Goal: Information Seeking & Learning: Learn about a topic

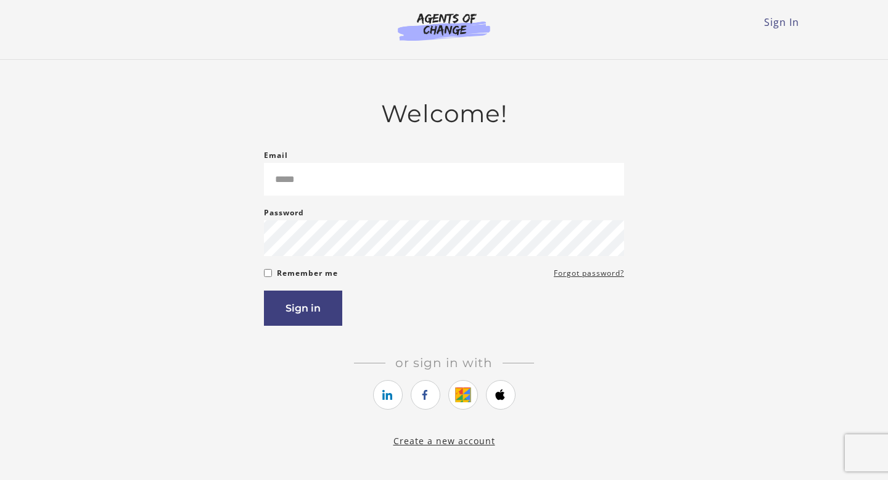
click at [376, 177] on input "Email" at bounding box center [444, 179] width 360 height 33
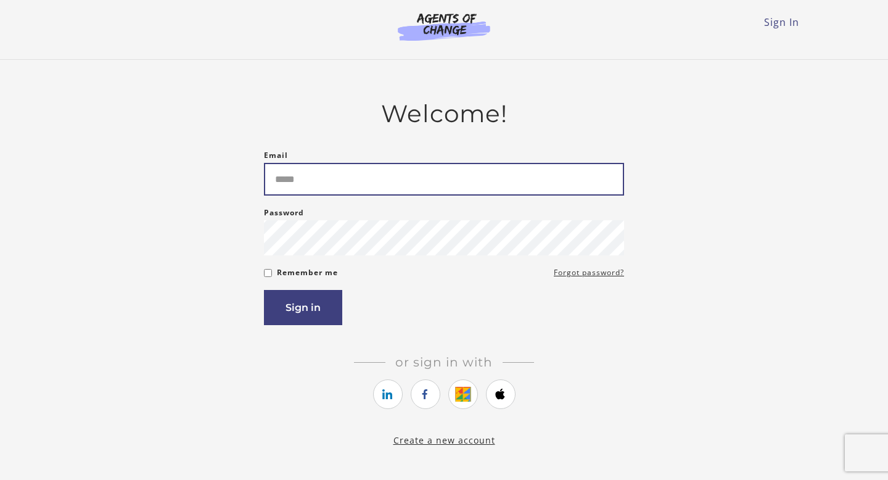
type input "**********"
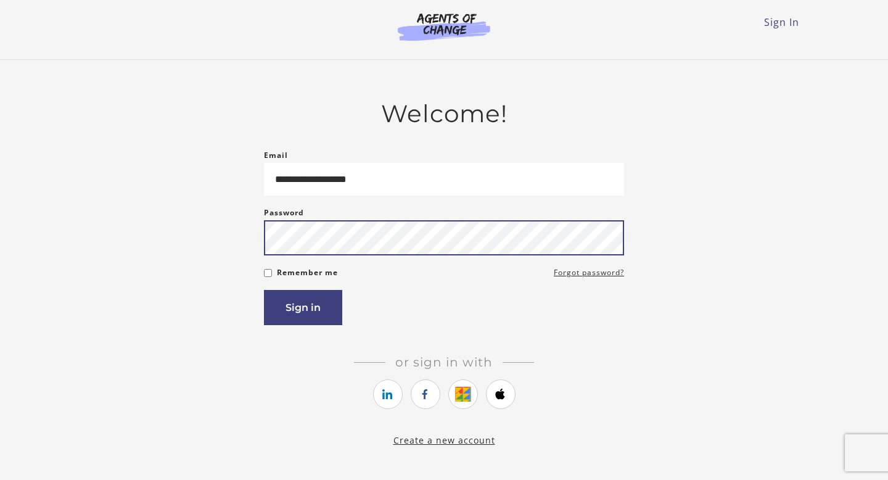
click at [264, 290] on button "Sign in" at bounding box center [303, 307] width 78 height 35
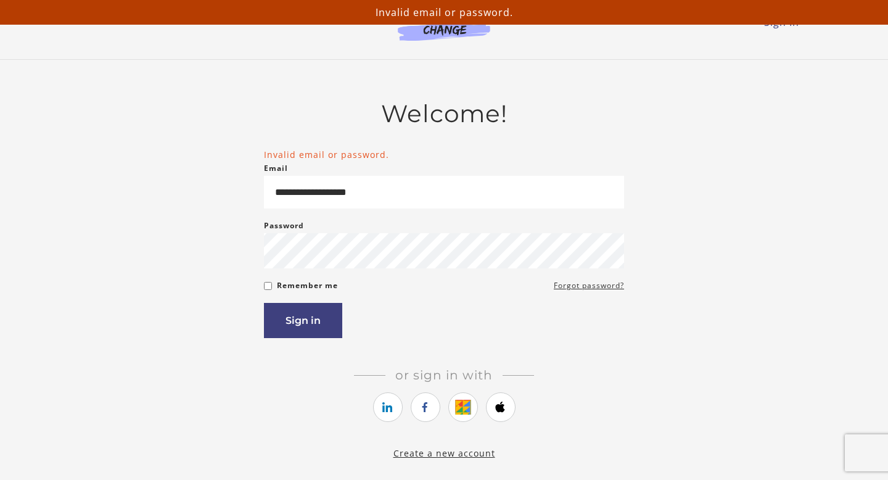
click at [366, 234] on div "Password Password must be at least 8 characters" at bounding box center [444, 243] width 360 height 51
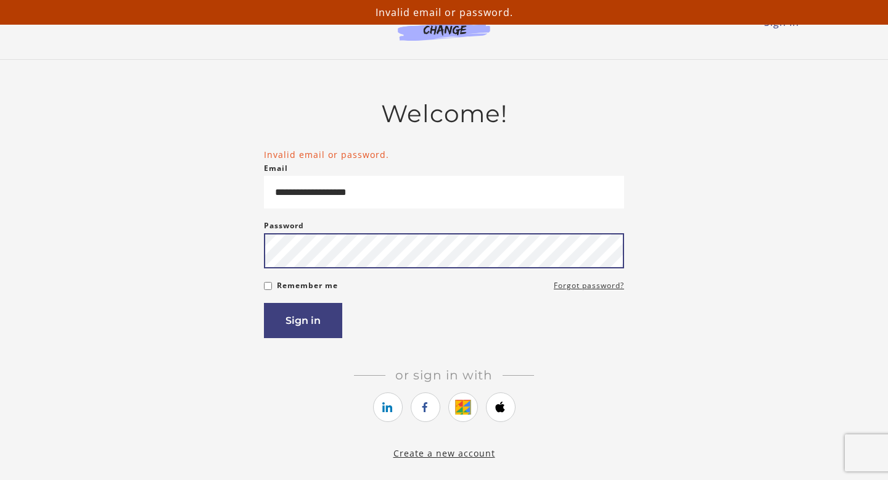
click at [264, 303] on button "Sign in" at bounding box center [303, 320] width 78 height 35
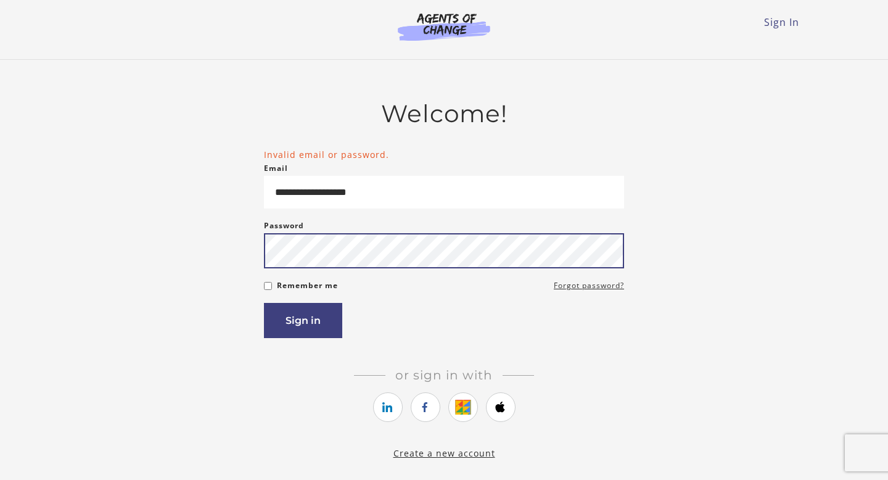
click at [264, 303] on button "Sign in" at bounding box center [303, 320] width 78 height 35
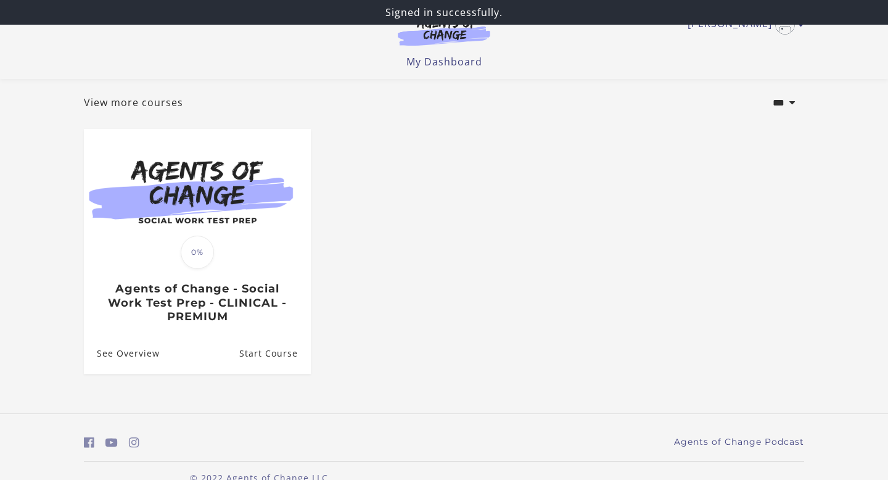
scroll to position [88, 0]
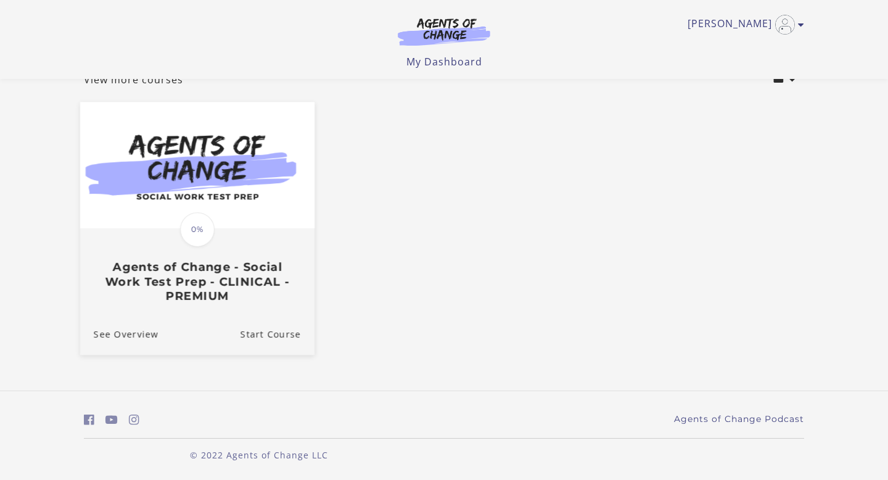
click at [266, 253] on div "Translation missing: en.liquid.partials.dashboard_course_card.progress_descript…" at bounding box center [197, 265] width 234 height 73
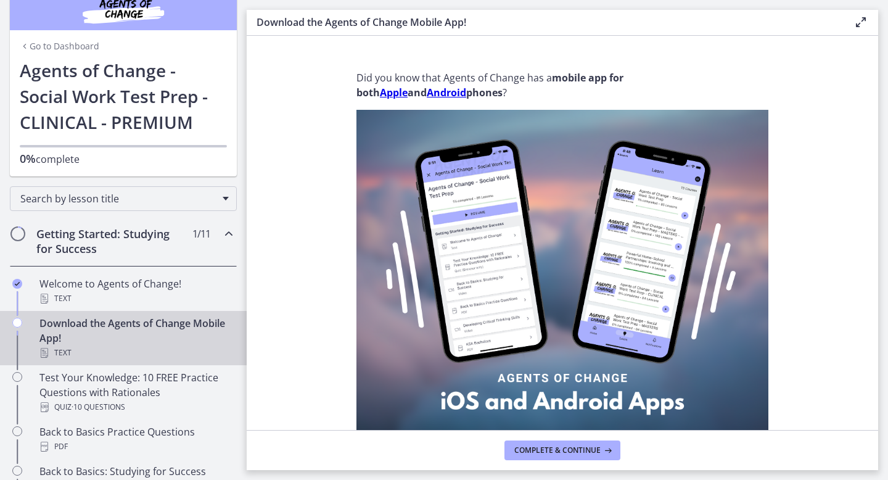
scroll to position [25, 0]
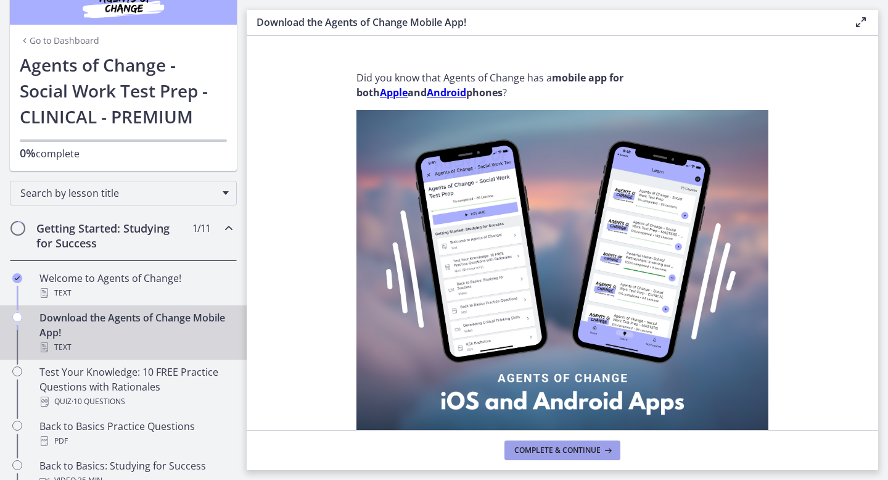
click at [522, 455] on span "Complete & continue" at bounding box center [557, 450] width 86 height 10
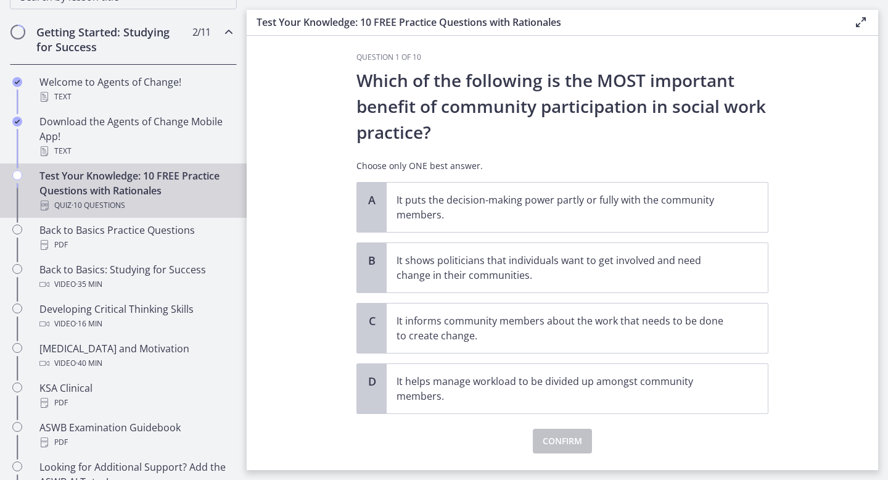
scroll to position [4, 0]
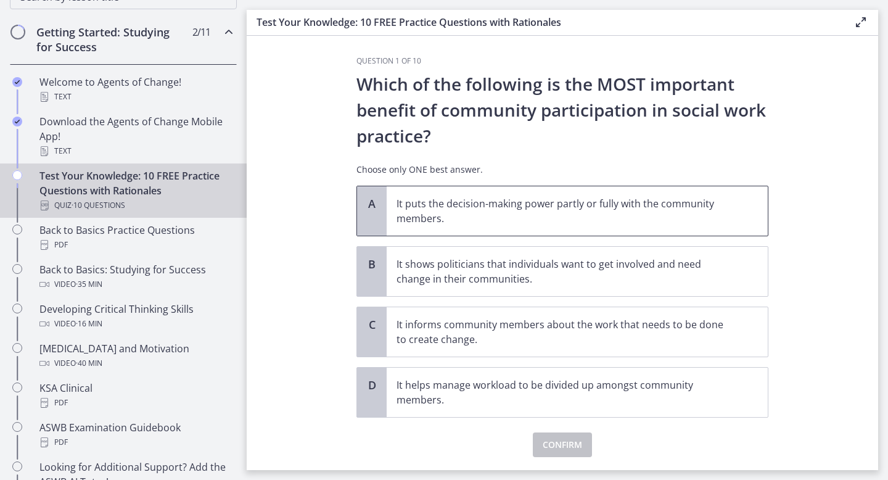
click at [402, 225] on p "It puts the decision-making power partly or fully with the community members." at bounding box center [565, 211] width 337 height 30
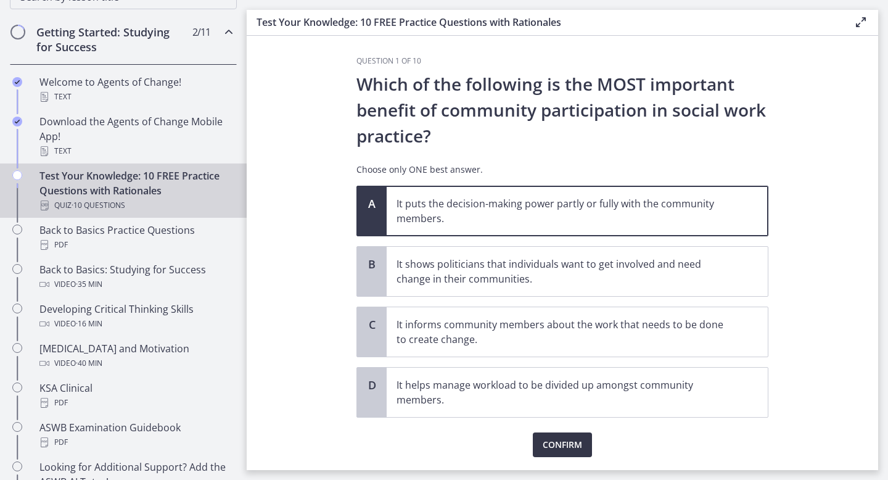
click at [545, 440] on span "Confirm" at bounding box center [562, 444] width 39 height 15
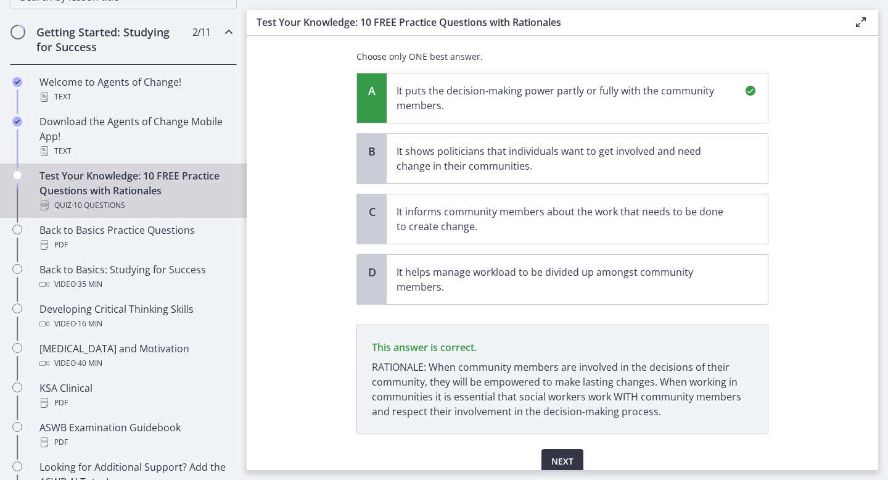
scroll to position [170, 0]
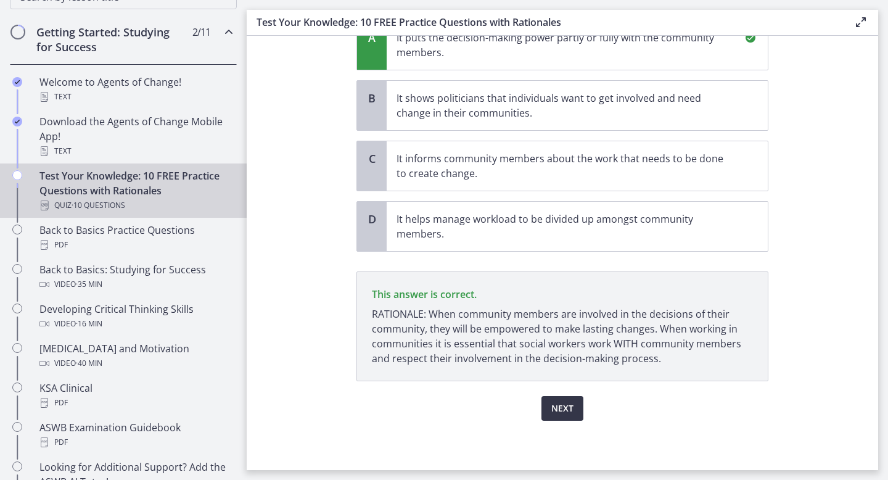
click at [561, 405] on span "Next" at bounding box center [562, 408] width 22 height 15
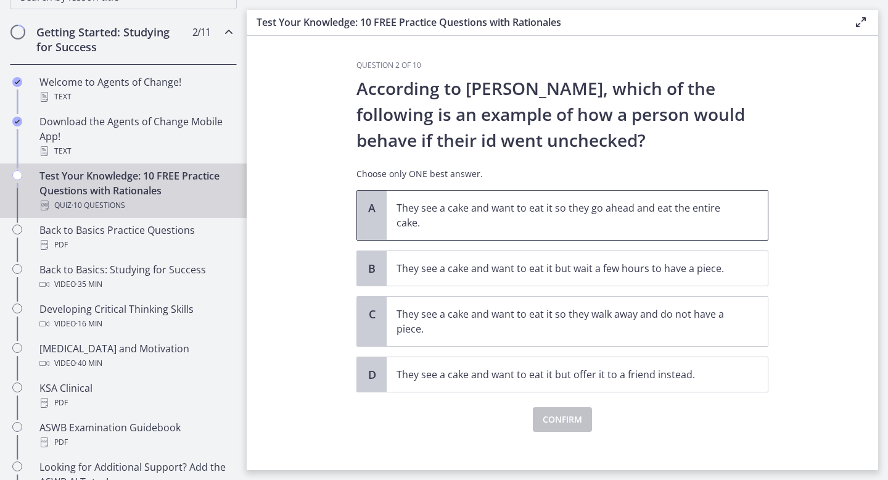
click at [582, 225] on p "They see a cake and want to eat it so they go ahead and eat the entire cake." at bounding box center [565, 215] width 337 height 30
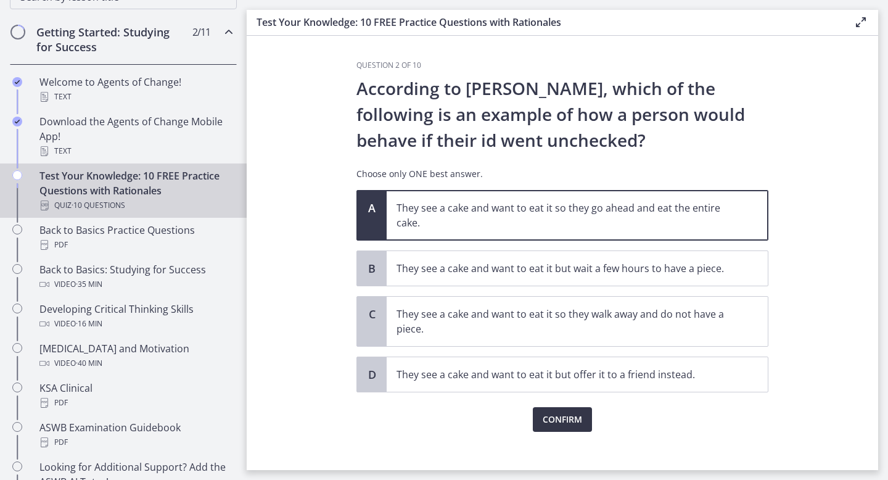
click at [567, 418] on span "Confirm" at bounding box center [562, 419] width 39 height 15
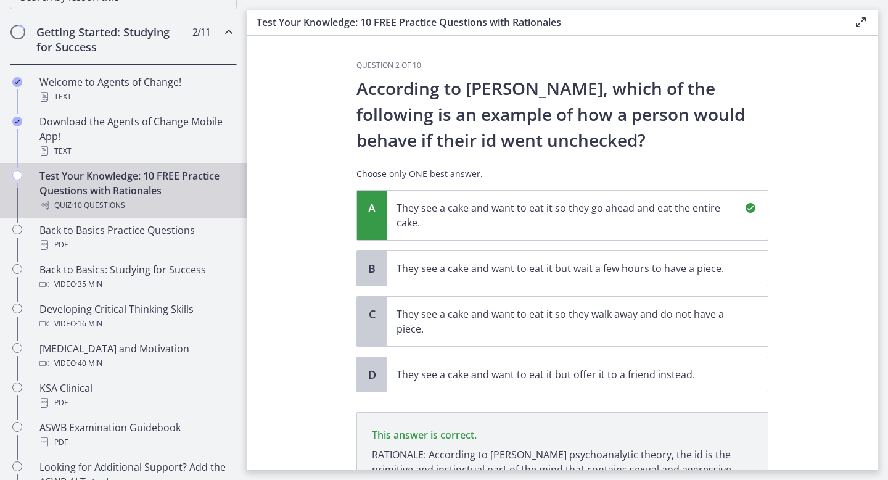
scroll to position [141, 0]
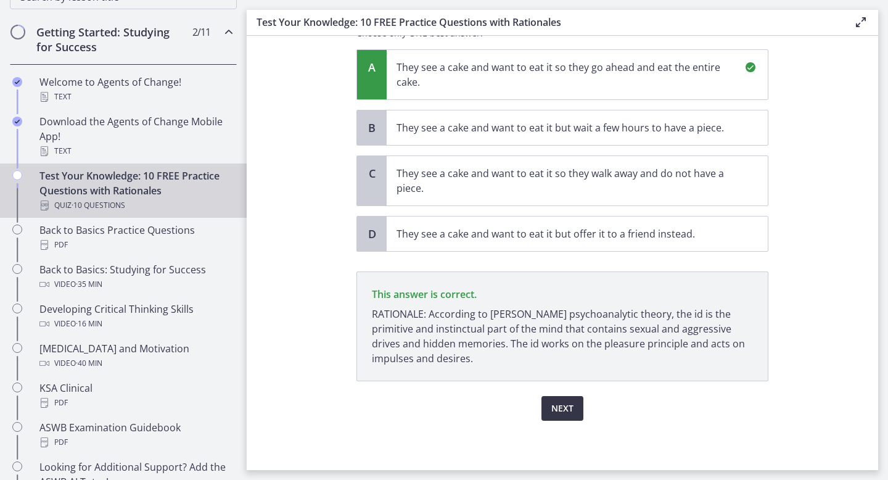
click at [567, 414] on span "Next" at bounding box center [562, 408] width 22 height 15
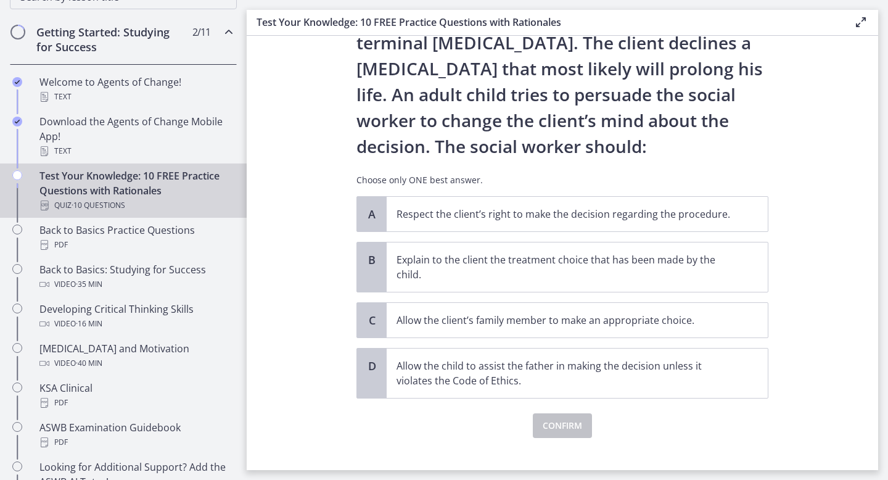
scroll to position [99, 0]
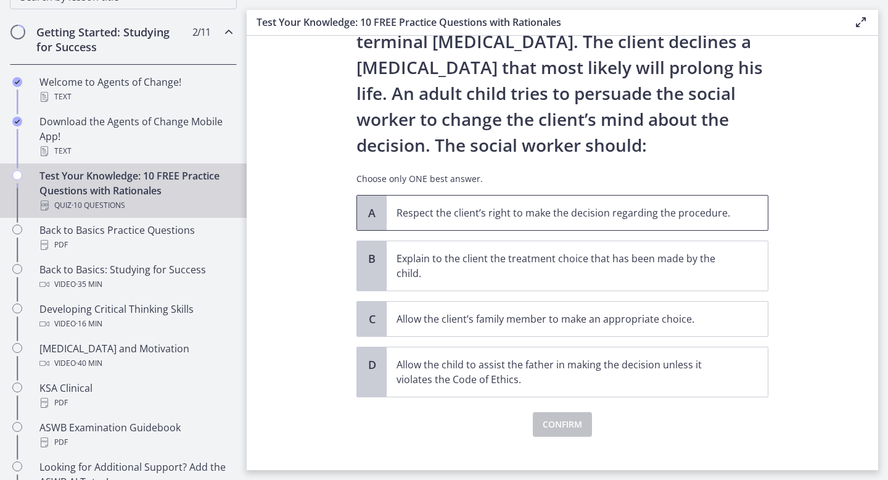
click at [569, 221] on span "Respect the client’s right to make the decision regarding the procedure." at bounding box center [577, 213] width 381 height 35
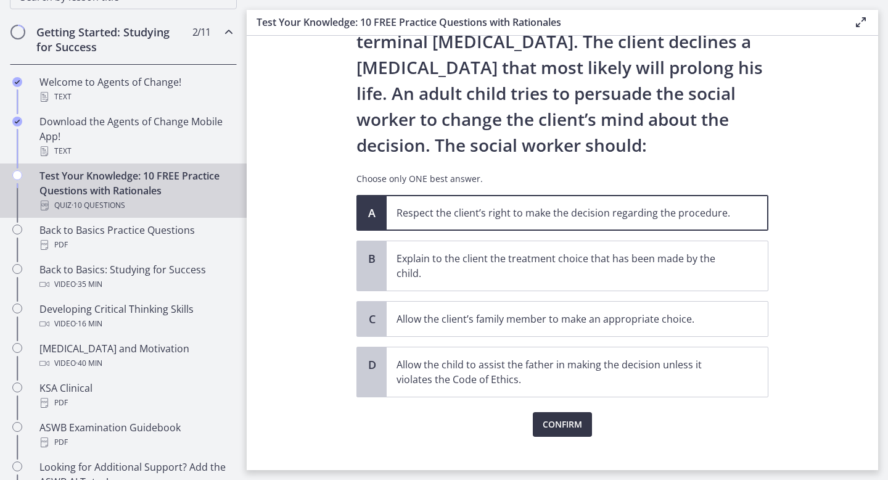
click at [566, 426] on span "Confirm" at bounding box center [562, 424] width 39 height 15
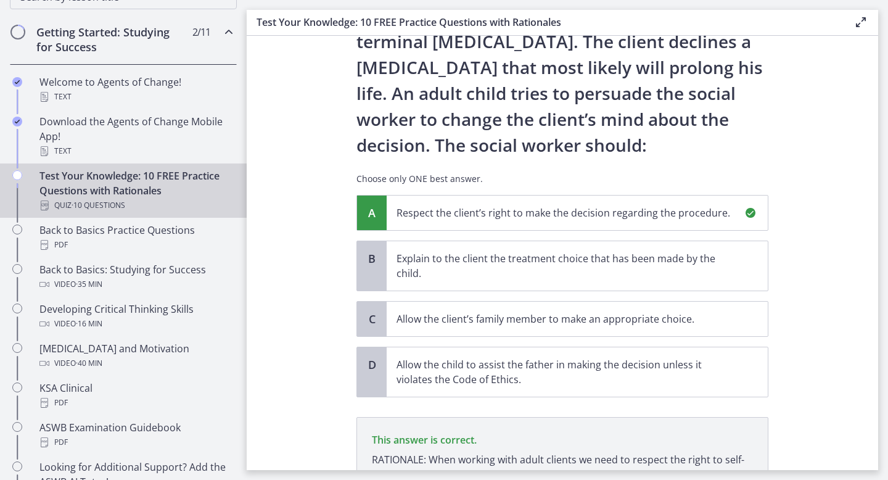
scroll to position [244, 0]
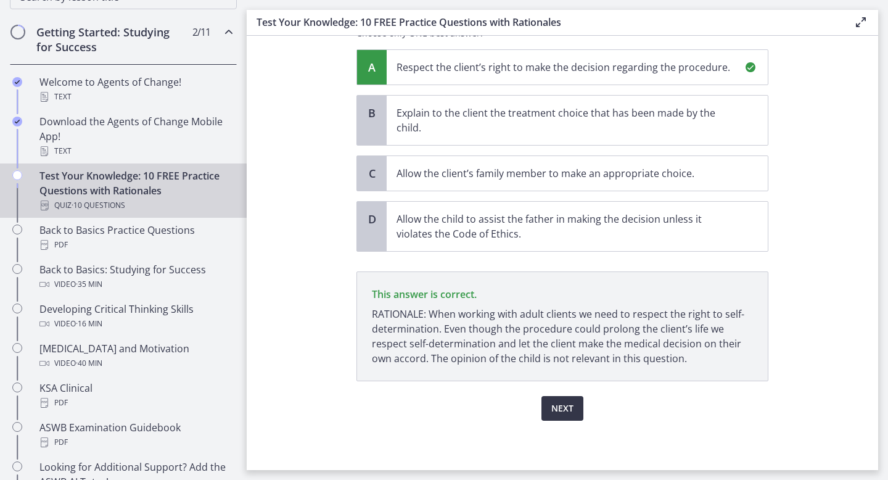
click at [566, 409] on span "Next" at bounding box center [562, 408] width 22 height 15
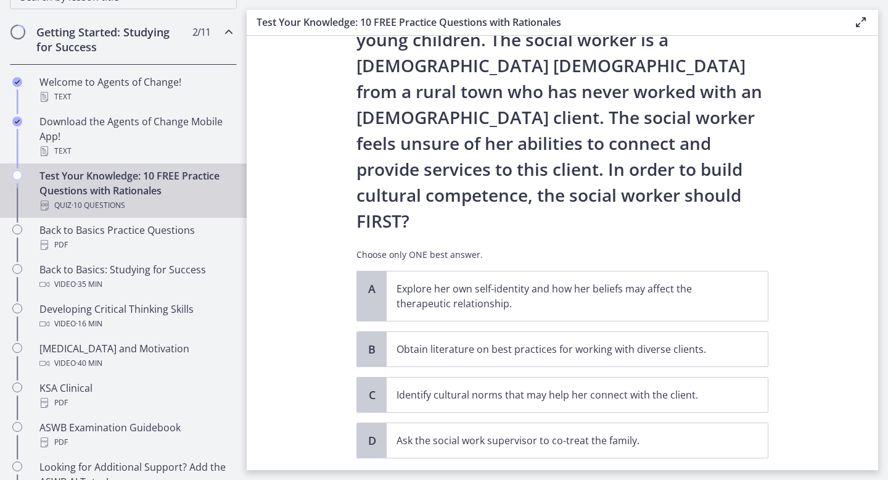
scroll to position [128, 0]
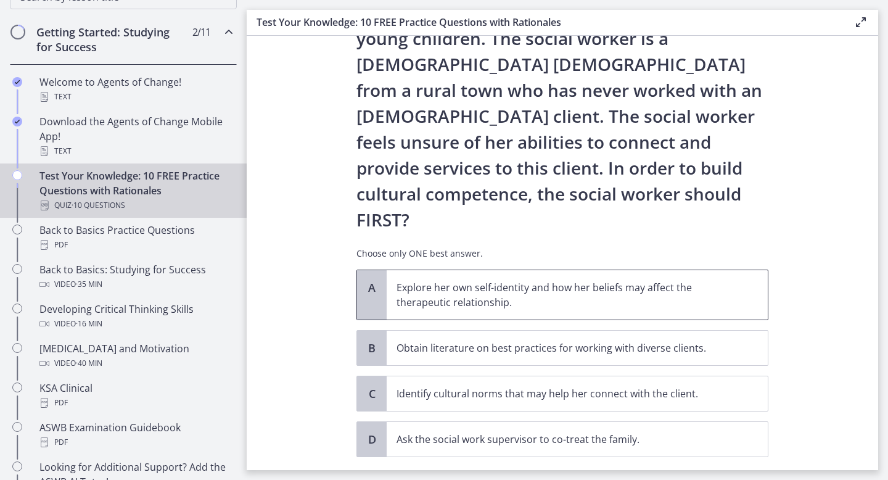
click at [576, 280] on p "Explore her own self-identity and how her beliefs may affect the therapeutic re…" at bounding box center [565, 295] width 337 height 30
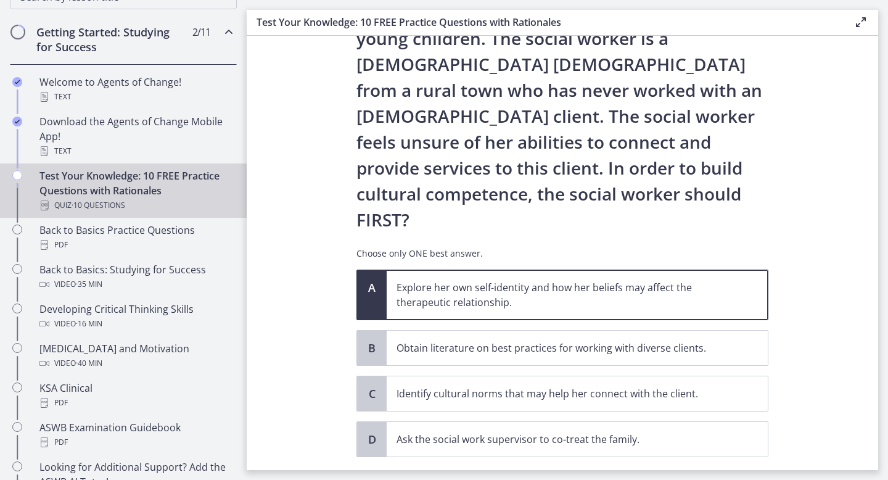
click at [566, 477] on span "Confirm" at bounding box center [562, 484] width 39 height 15
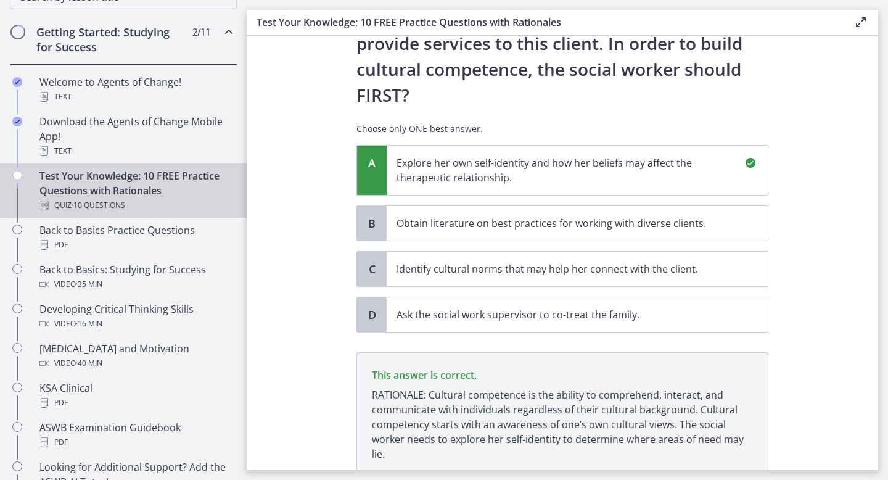
scroll to position [296, 0]
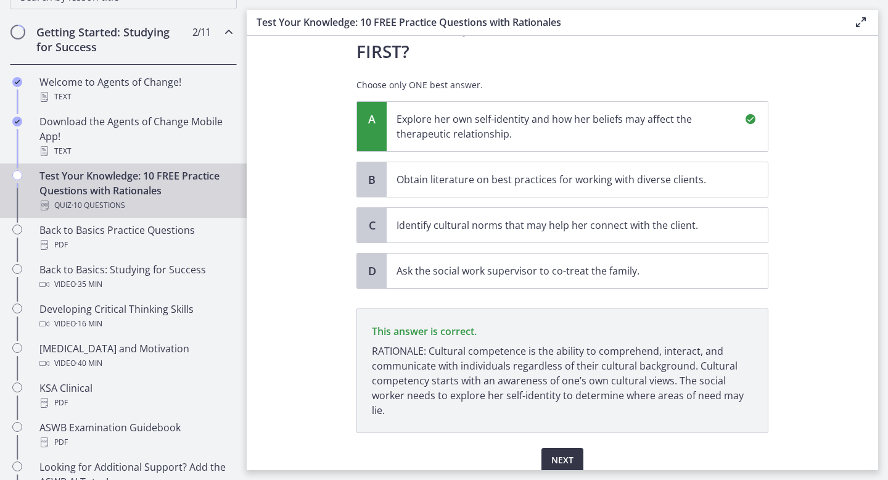
click at [566, 453] on span "Next" at bounding box center [562, 460] width 22 height 15
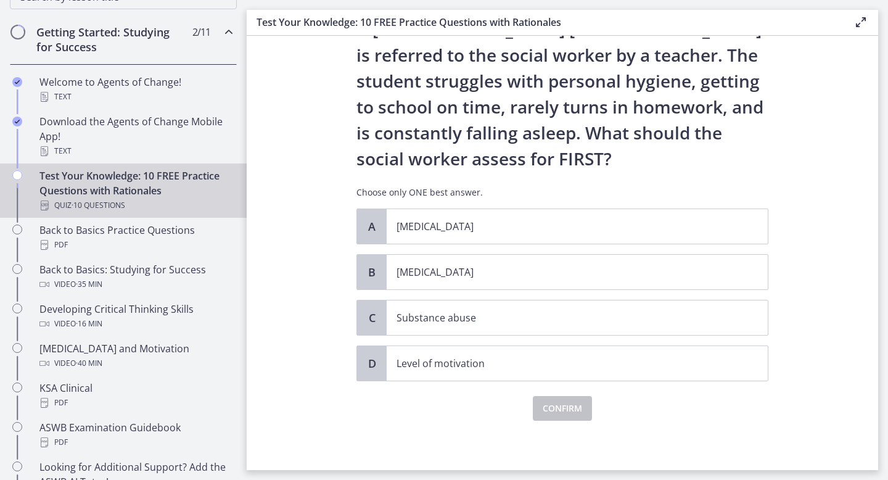
scroll to position [0, 0]
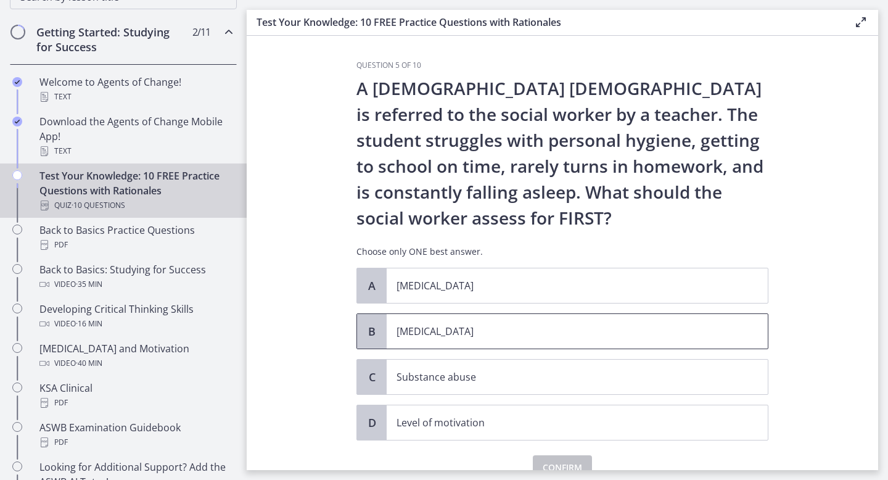
click at [547, 328] on p "[MEDICAL_DATA]" at bounding box center [565, 331] width 337 height 15
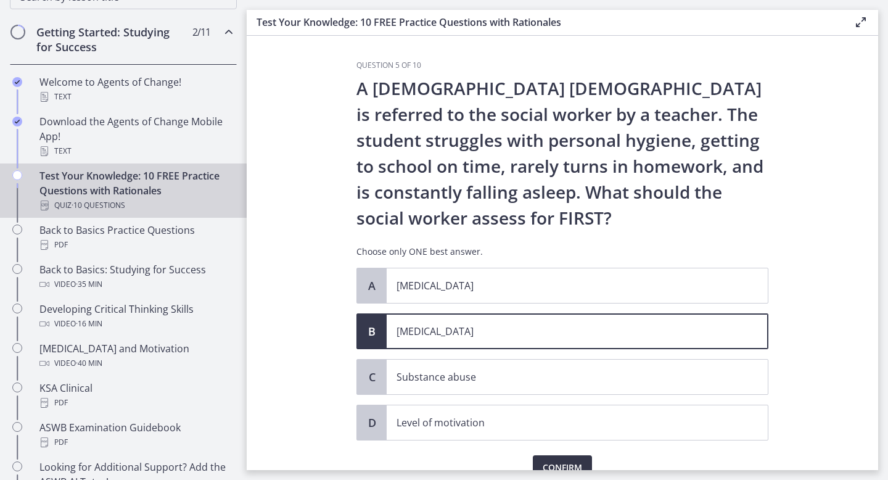
click at [549, 459] on button "Confirm" at bounding box center [562, 467] width 59 height 25
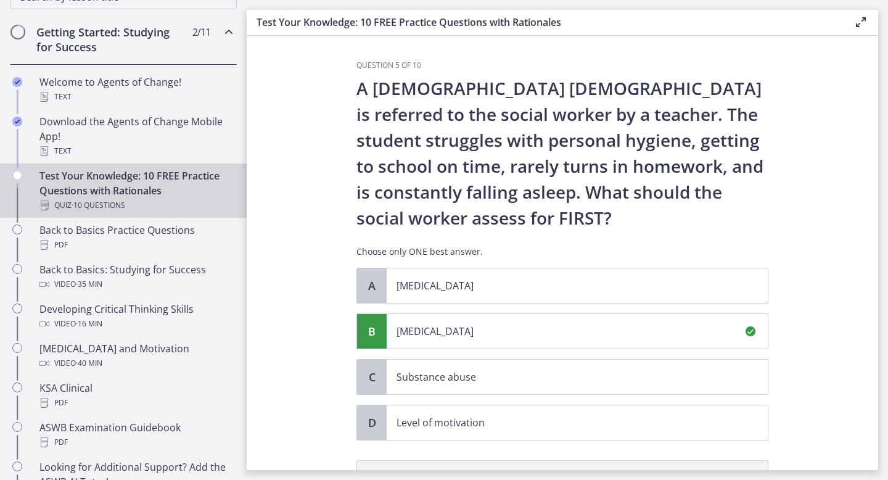
scroll to position [204, 0]
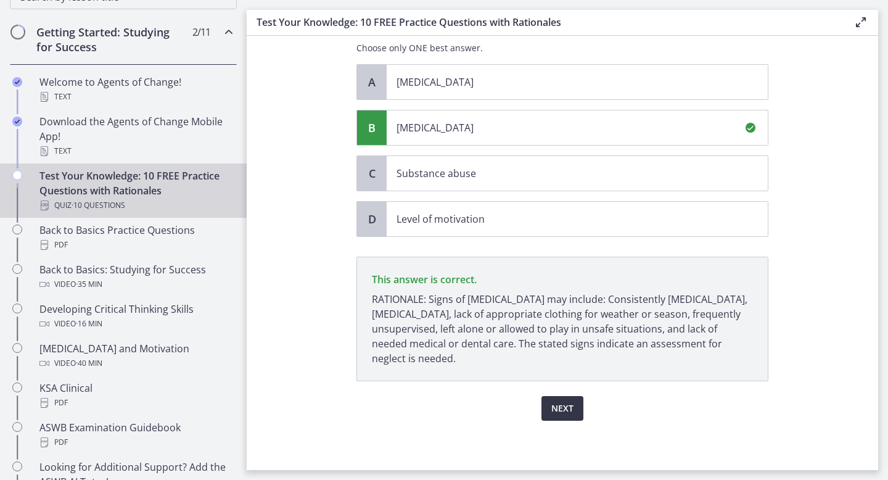
click at [563, 403] on span "Next" at bounding box center [562, 408] width 22 height 15
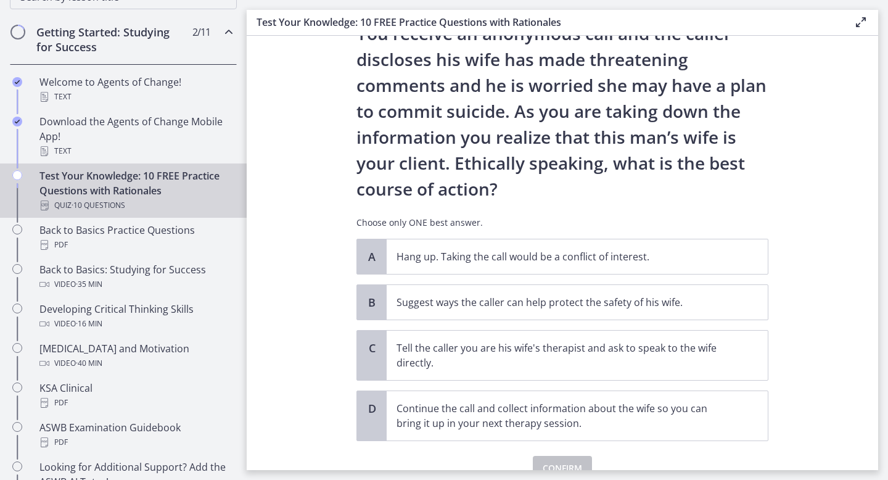
scroll to position [85, 0]
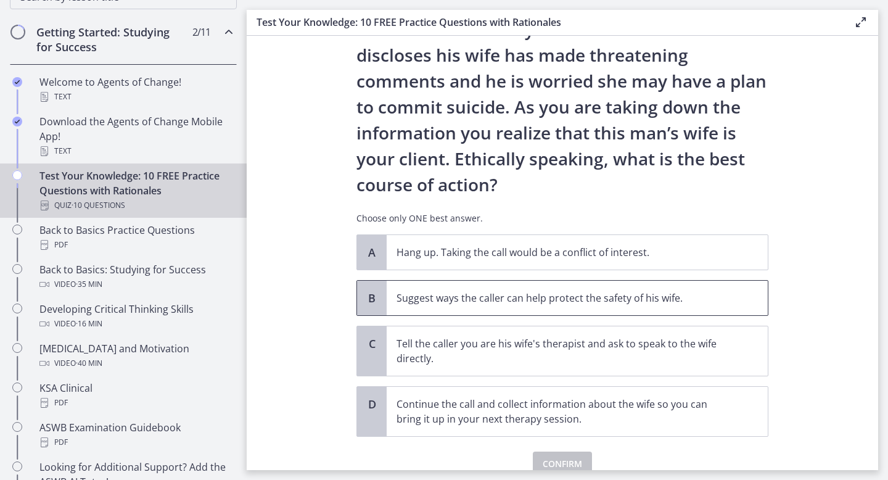
click at [562, 291] on p "Suggest ways the caller can help protect the safety of his wife." at bounding box center [565, 298] width 337 height 15
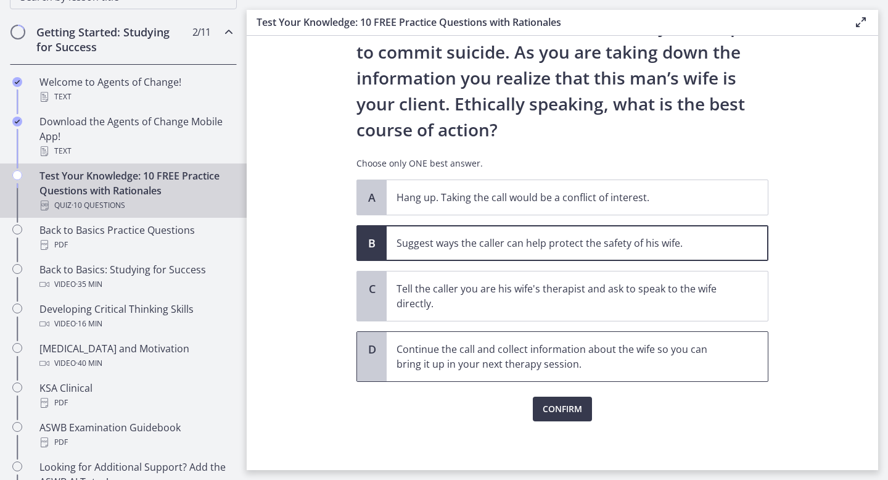
scroll to position [141, 0]
click at [569, 405] on span "Confirm" at bounding box center [562, 408] width 39 height 15
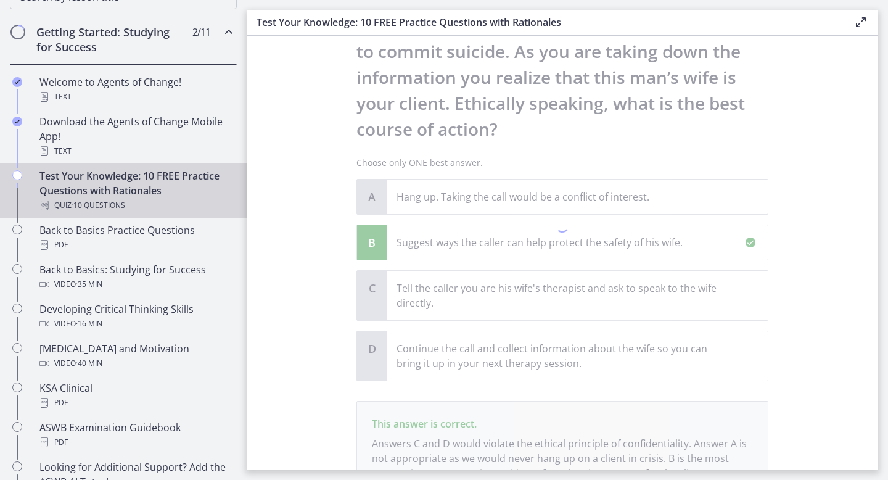
scroll to position [255, 0]
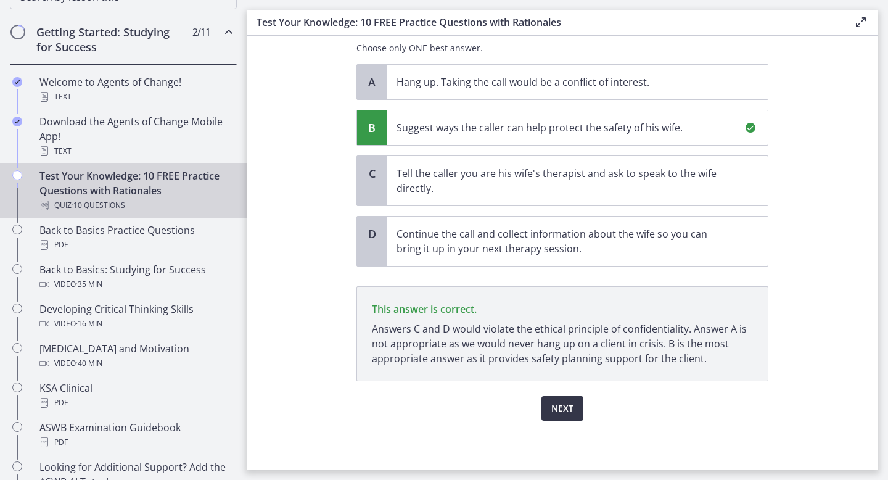
click at [563, 413] on span "Next" at bounding box center [562, 408] width 22 height 15
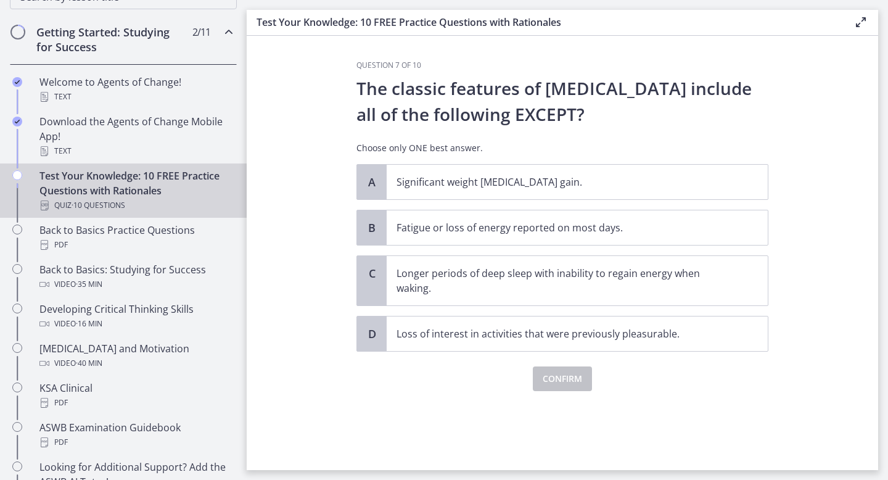
scroll to position [0, 0]
click at [601, 299] on span "Longer periods of deep sleep with inability to regain energy when waking." at bounding box center [577, 280] width 381 height 49
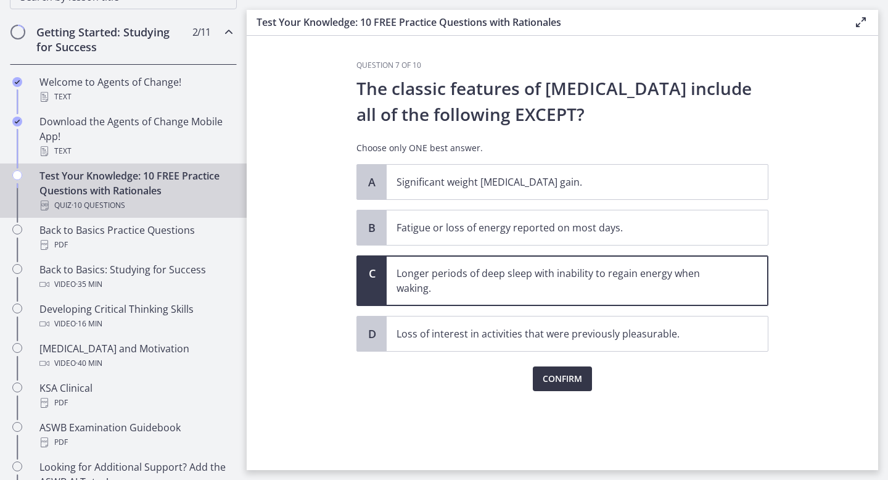
click at [542, 388] on button "Confirm" at bounding box center [562, 378] width 59 height 25
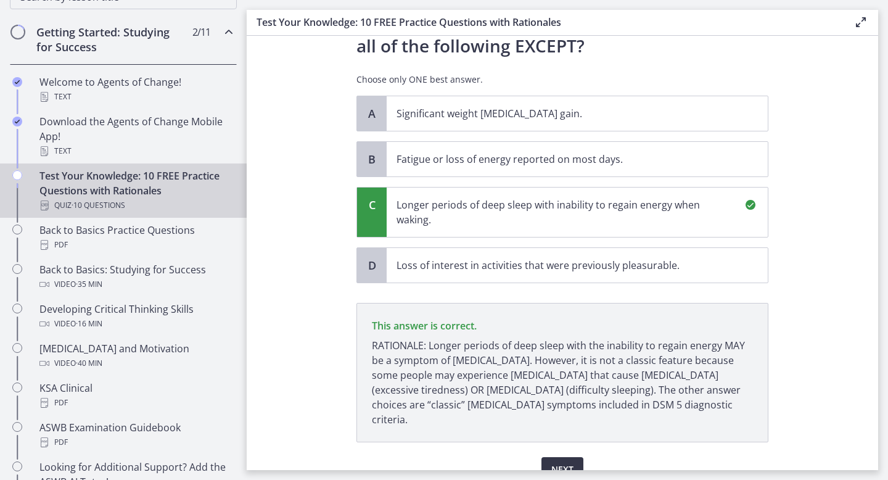
scroll to position [115, 0]
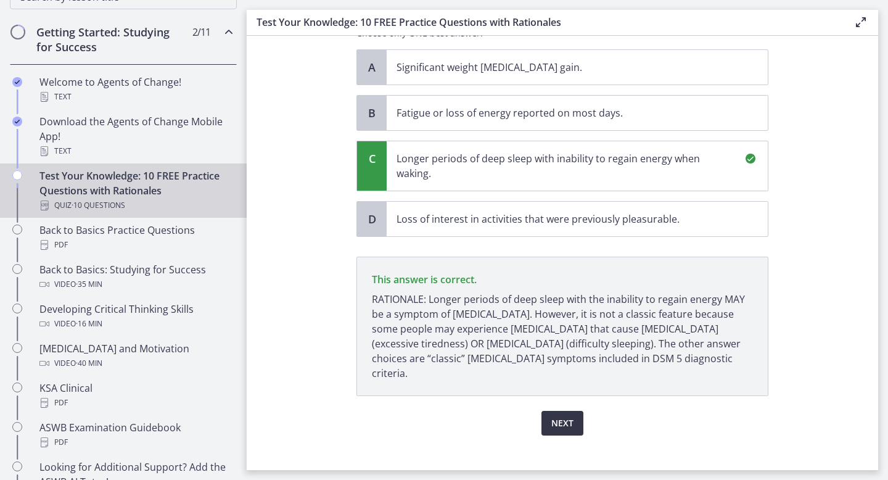
click at [550, 411] on button "Next" at bounding box center [563, 423] width 42 height 25
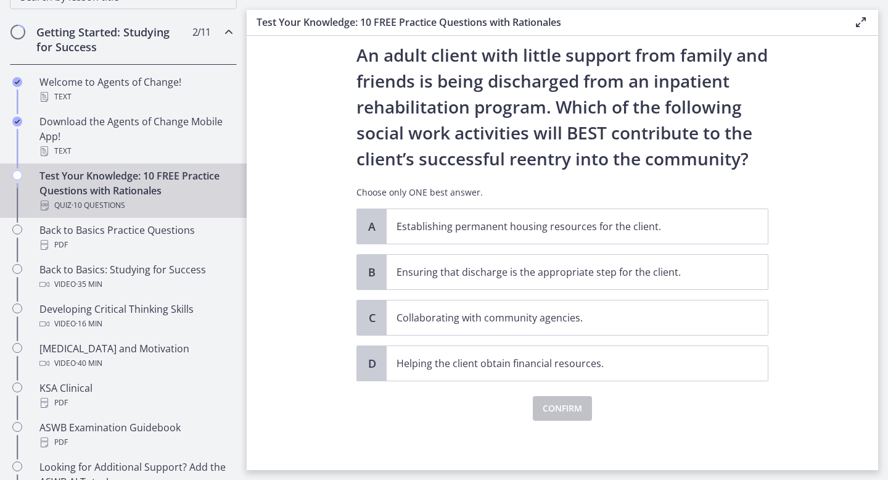
scroll to position [0, 0]
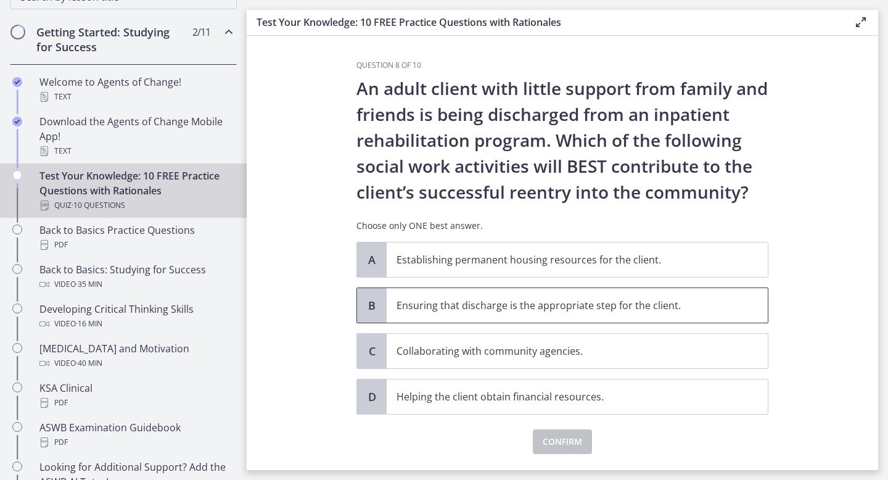
click at [717, 310] on p "Ensuring that discharge is the appropriate step for the client." at bounding box center [565, 305] width 337 height 15
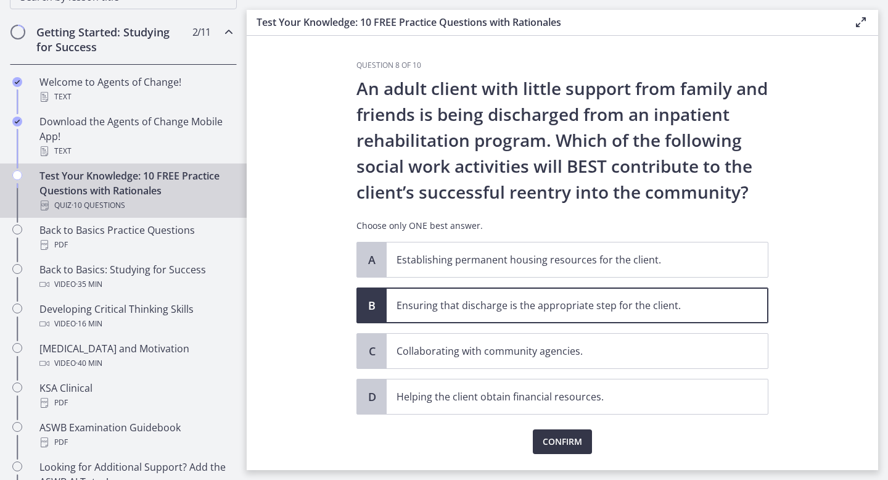
click at [586, 437] on button "Confirm" at bounding box center [562, 441] width 59 height 25
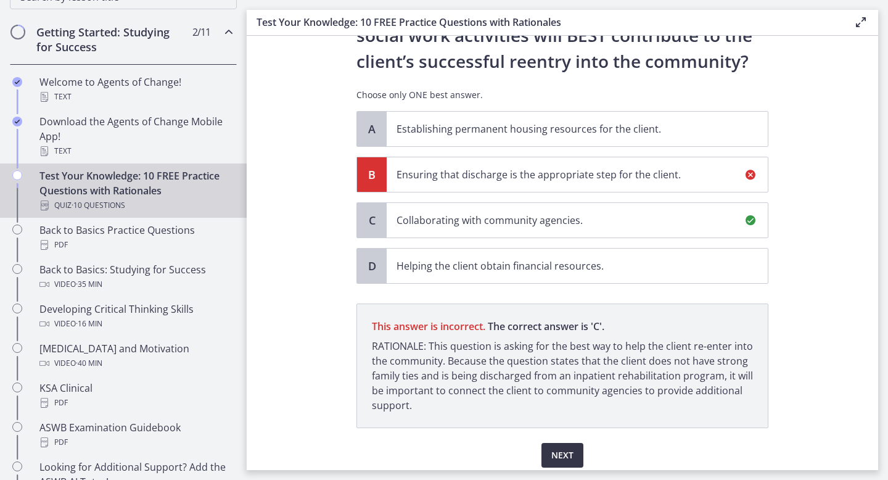
scroll to position [178, 0]
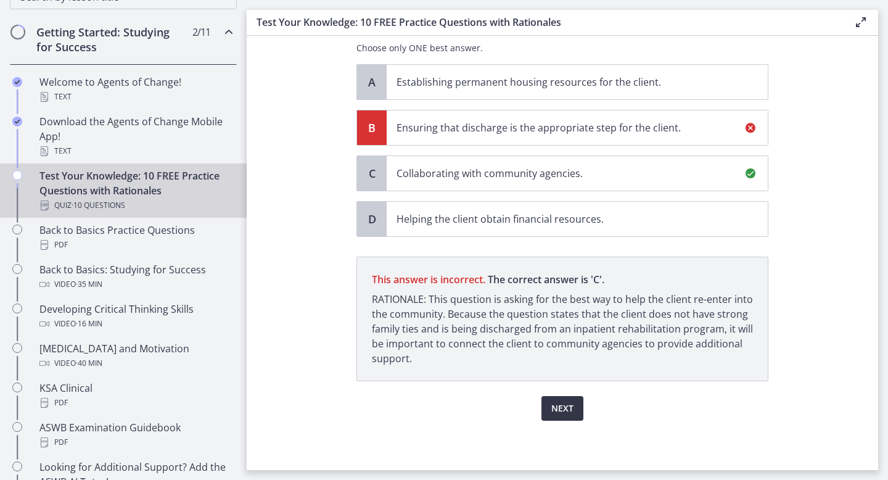
click at [580, 407] on button "Next" at bounding box center [563, 408] width 42 height 25
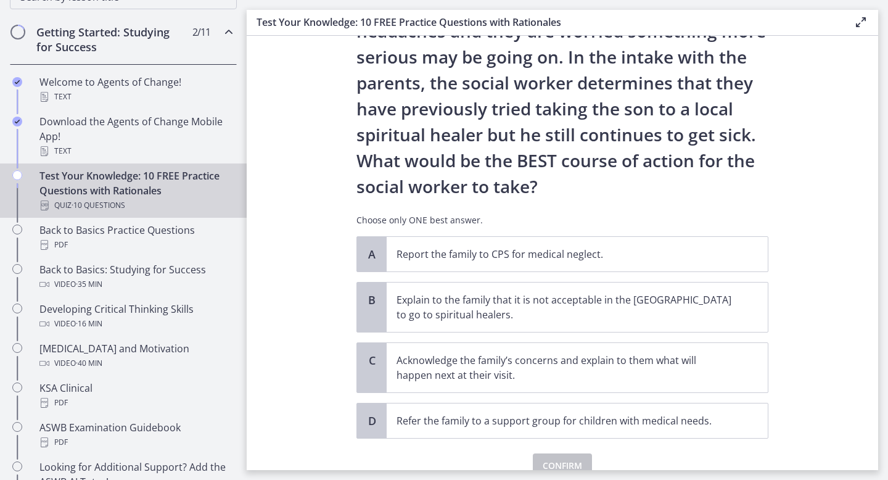
scroll to position [163, 0]
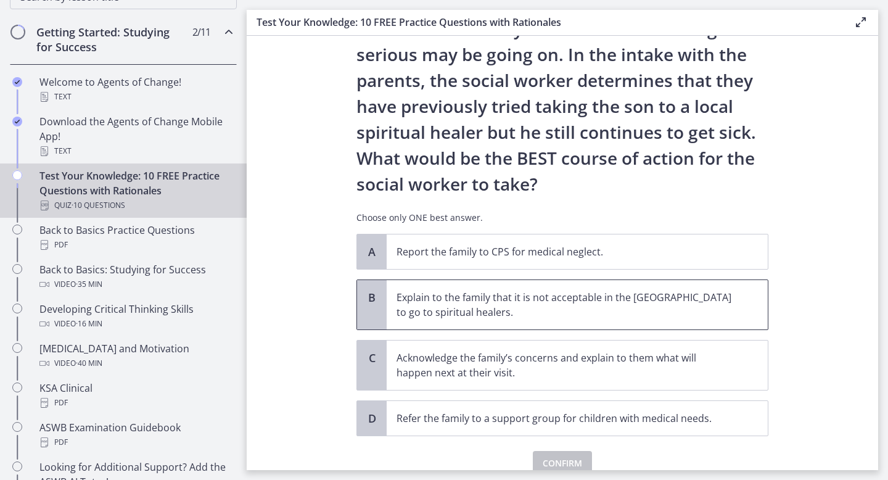
click at [624, 304] on p "Explain to the family that it is not acceptable in the [GEOGRAPHIC_DATA] to go …" at bounding box center [565, 305] width 337 height 30
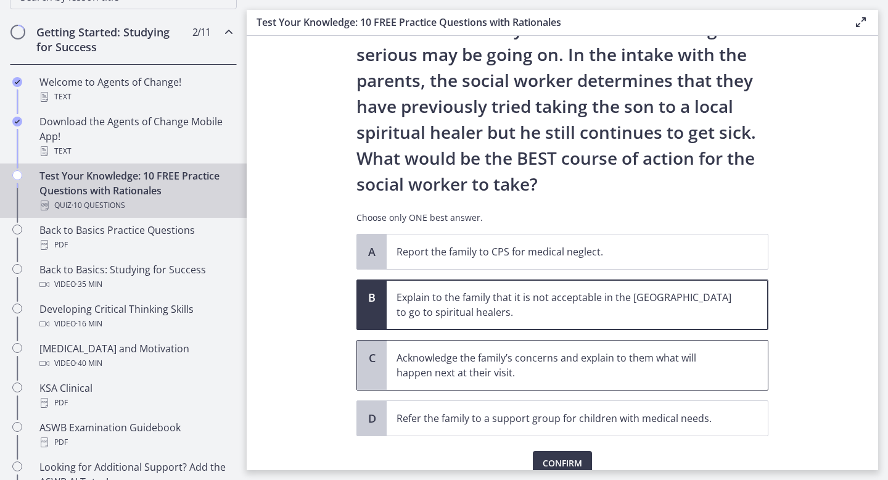
click at [610, 369] on p "Acknowledge the family’s concerns and explain to them what will happen next at …" at bounding box center [565, 365] width 337 height 30
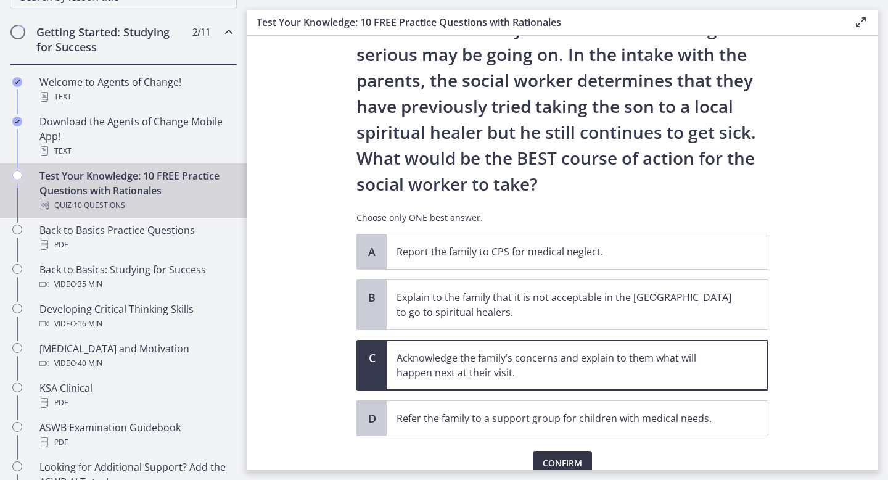
click at [579, 456] on span "Confirm" at bounding box center [562, 463] width 39 height 15
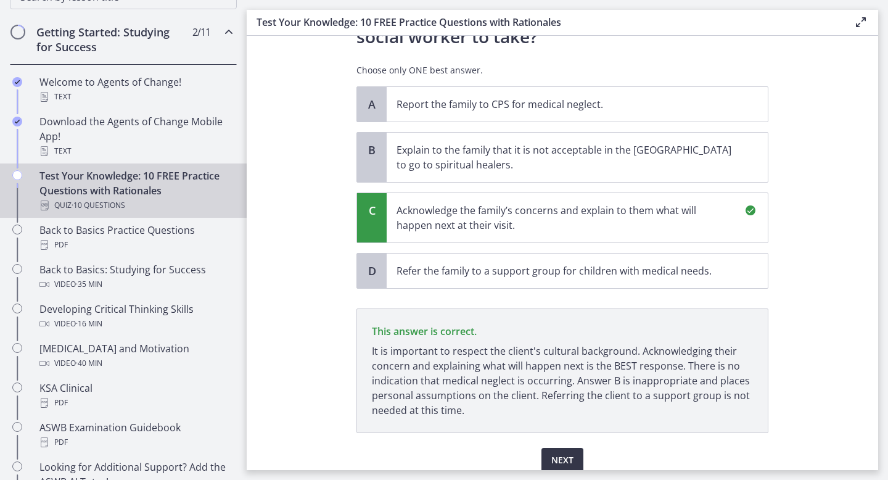
scroll to position [363, 0]
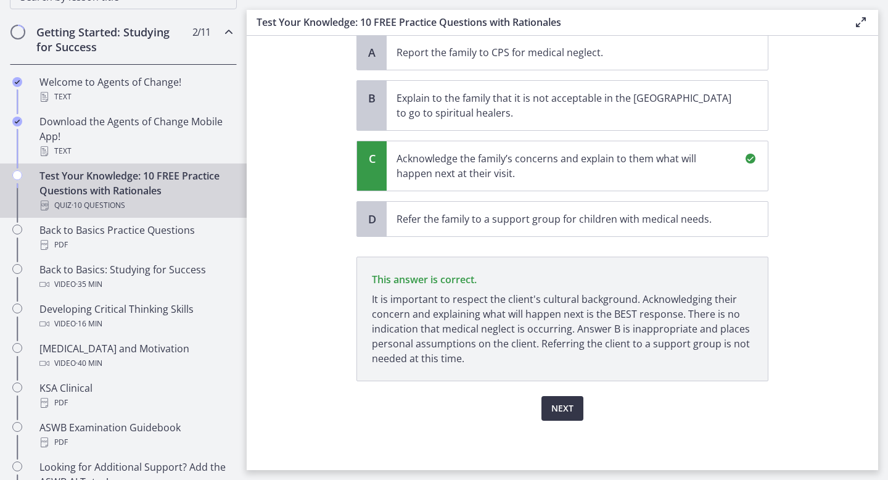
click at [571, 415] on span "Next" at bounding box center [562, 408] width 22 height 15
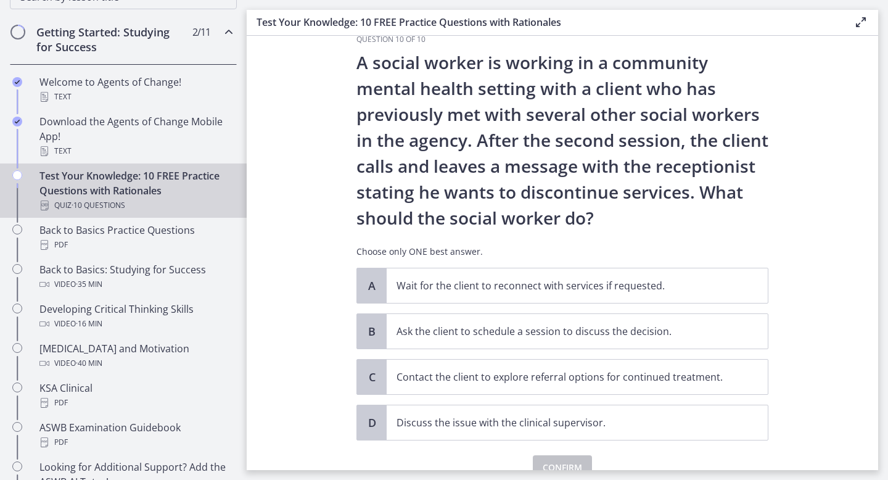
scroll to position [33, 0]
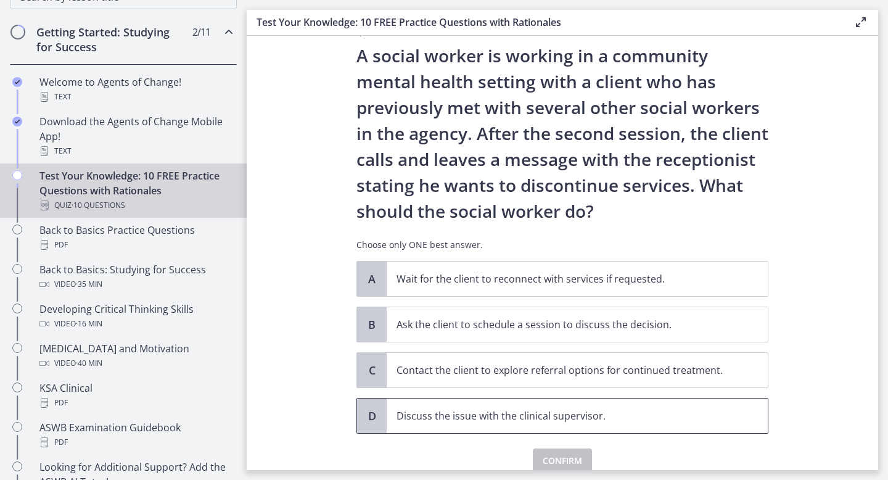
click at [511, 413] on p "Discuss the issue with the clinical supervisor." at bounding box center [565, 415] width 337 height 15
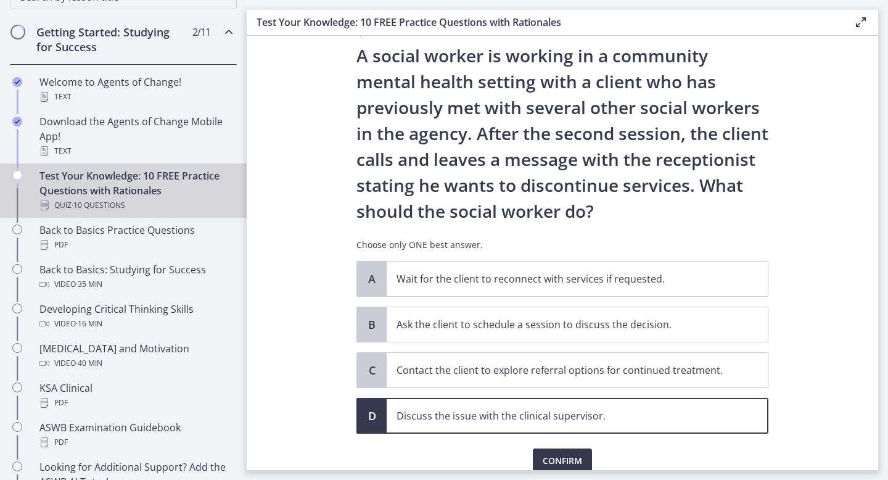
click at [545, 448] on div "Confirm" at bounding box center [563, 453] width 412 height 39
click at [549, 455] on span "Confirm" at bounding box center [562, 460] width 39 height 15
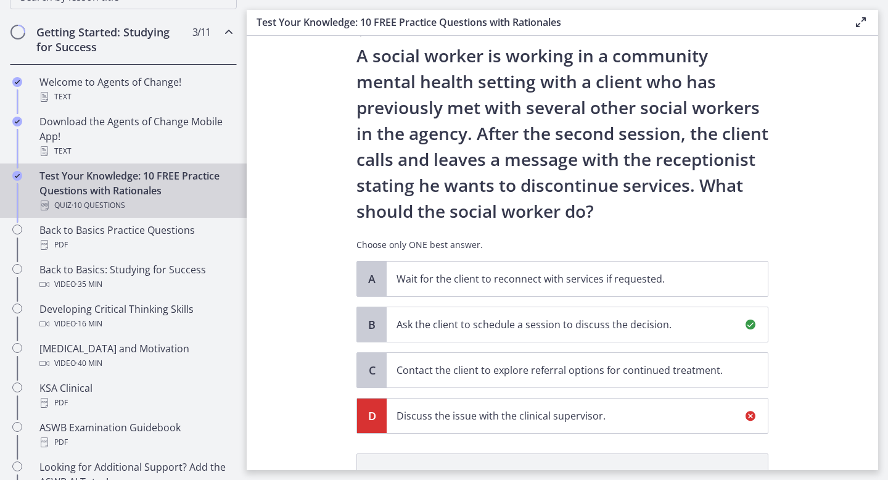
scroll to position [229, 0]
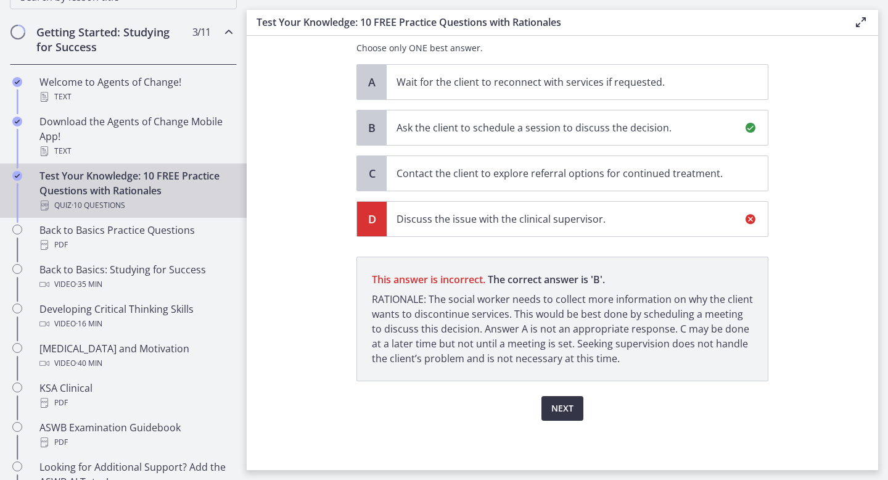
click at [563, 403] on span "Next" at bounding box center [562, 408] width 22 height 15
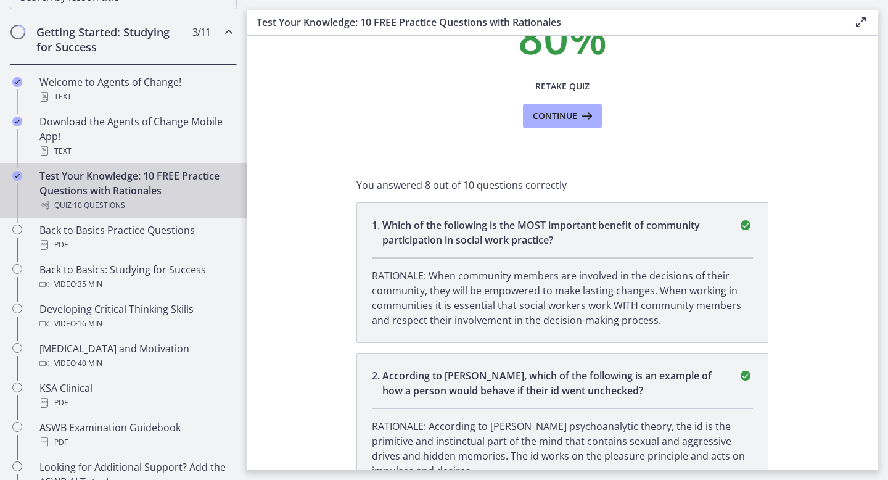
scroll to position [104, 0]
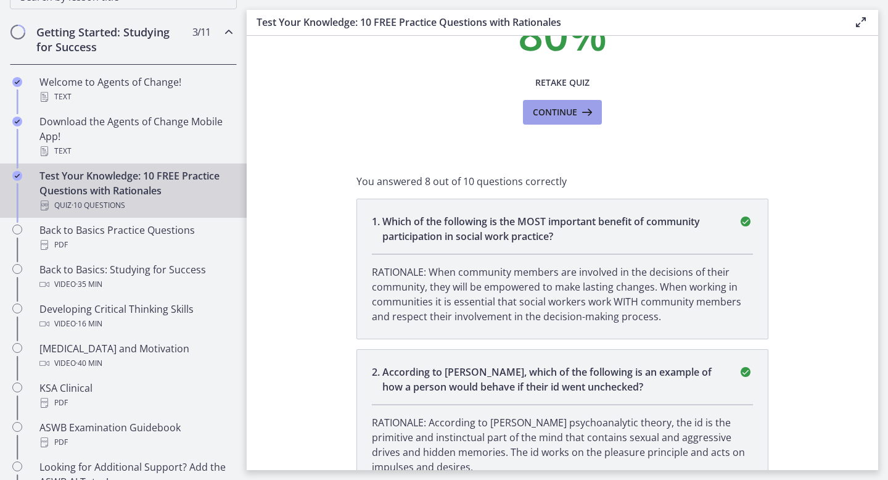
click at [588, 115] on icon at bounding box center [585, 112] width 17 height 15
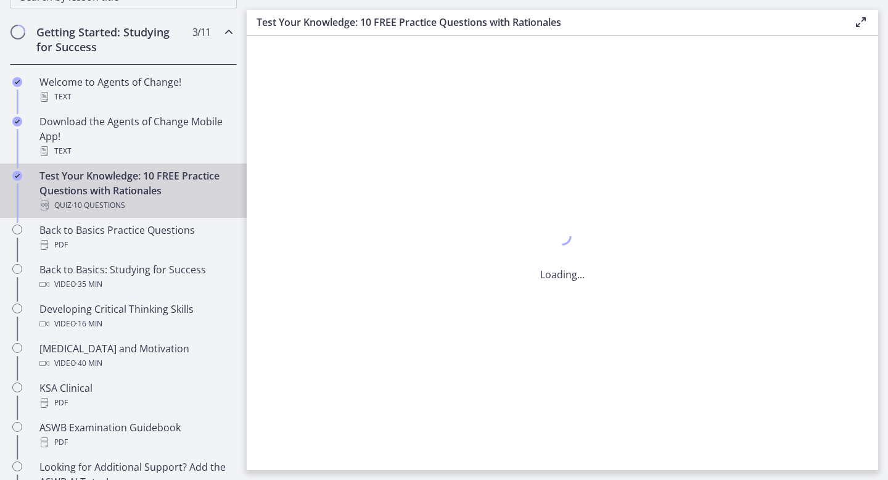
scroll to position [0, 0]
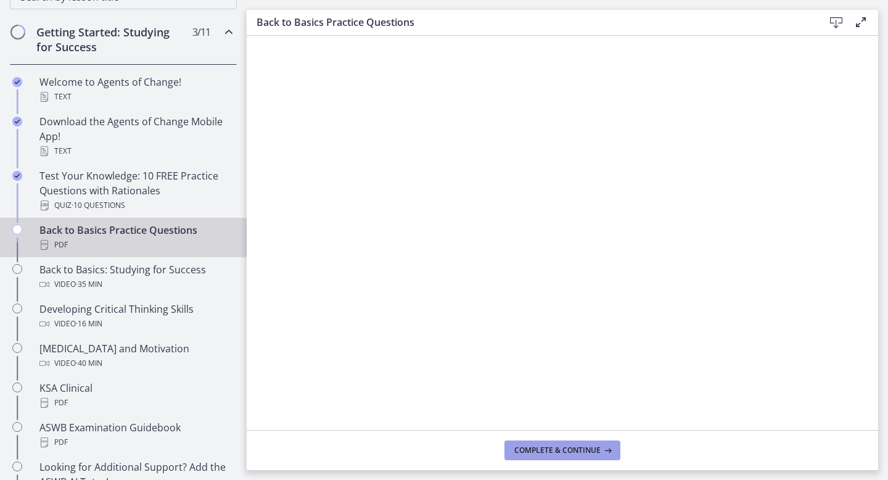
click at [545, 446] on span "Complete & continue" at bounding box center [557, 450] width 86 height 10
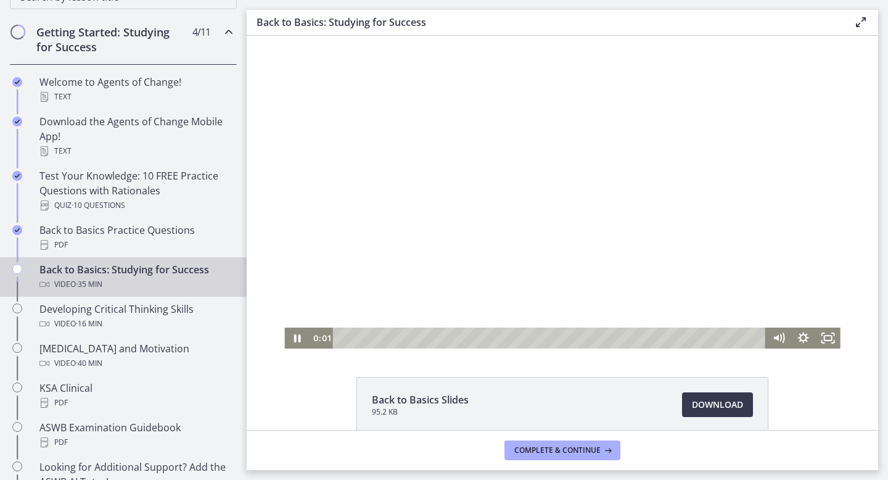
click at [589, 227] on div at bounding box center [562, 192] width 556 height 313
click at [831, 339] on icon "Fullscreen" at bounding box center [829, 338] width 30 height 25
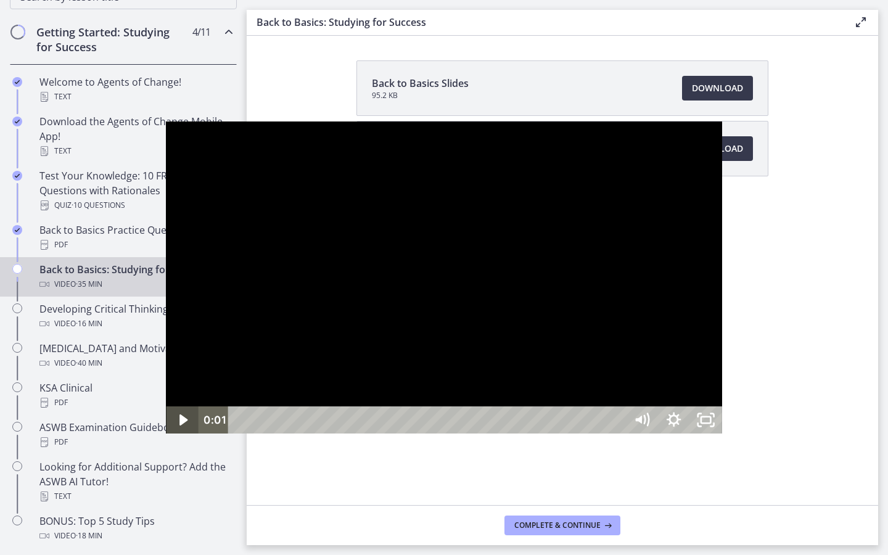
click at [167, 434] on icon "Play Video" at bounding box center [183, 420] width 32 height 27
